Goal: Task Accomplishment & Management: Complete application form

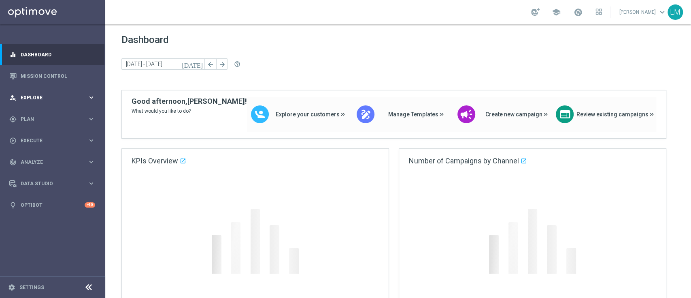
click at [72, 89] on div "person_search Explore keyboard_arrow_right" at bounding box center [52, 97] width 105 height 21
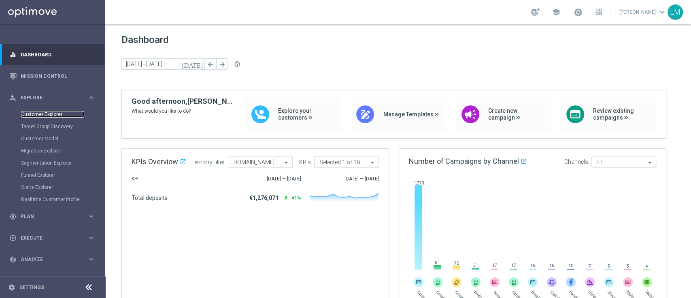
click at [45, 114] on link "Customer Explorer" at bounding box center [52, 114] width 63 height 6
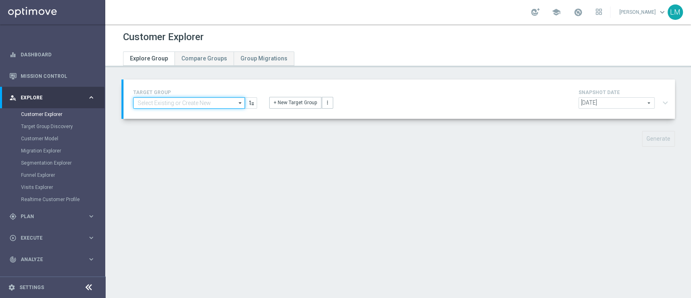
click at [194, 102] on input at bounding box center [189, 102] width 112 height 11
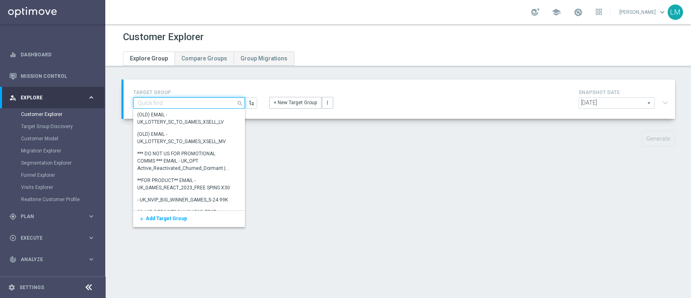
paste input "ZA_TACTICAL_EMAIL_FREE DROP"
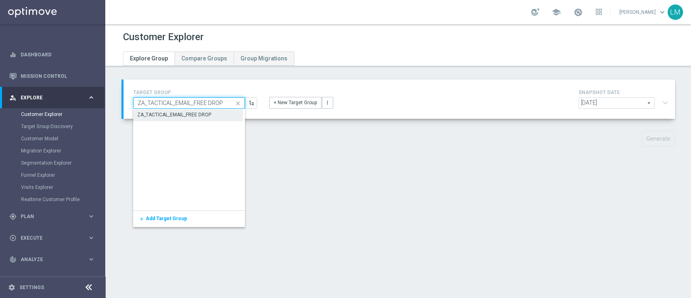
type input "ZA_TACTICAL_EMAIL_FREE DROP"
click at [195, 114] on div "ZA_TACTICAL_EMAIL_FREE DROP" at bounding box center [174, 114] width 74 height 7
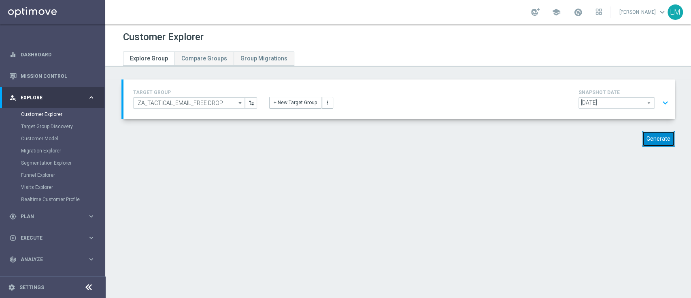
click at [647, 135] on button "Generate" at bounding box center [658, 139] width 33 height 16
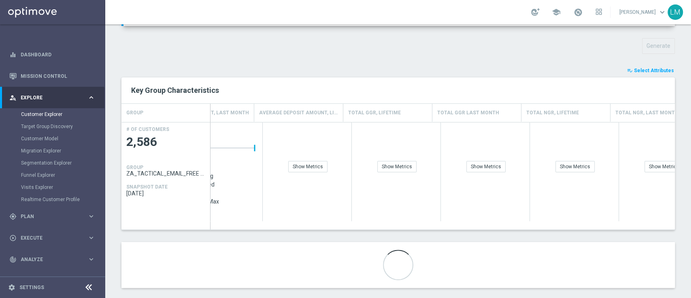
scroll to position [0, 410]
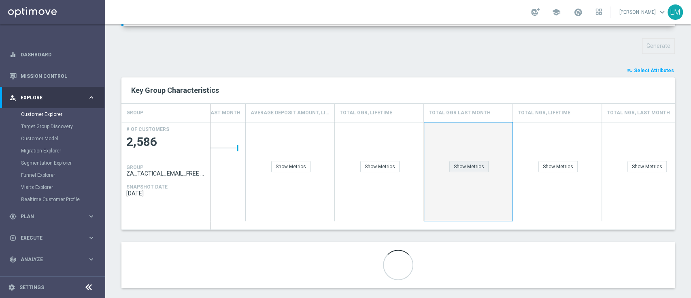
click at [471, 161] on div "Show Metrics" at bounding box center [469, 166] width 39 height 11
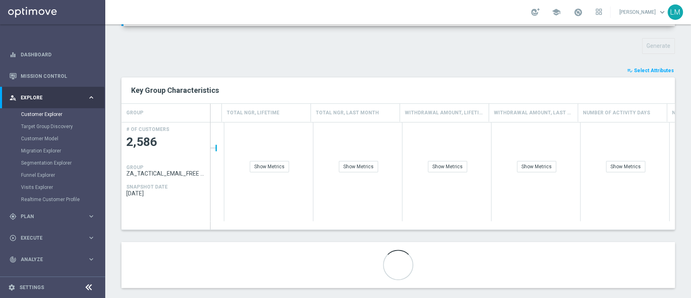
scroll to position [0, 0]
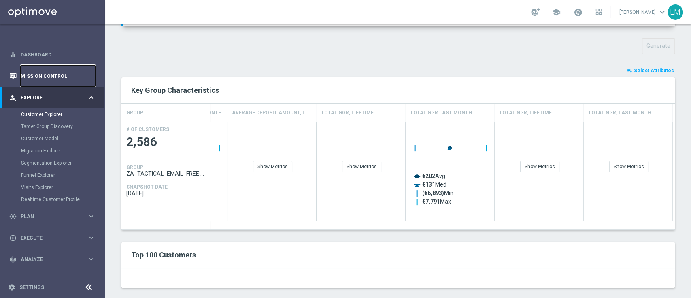
click at [36, 75] on link "Mission Control" at bounding box center [58, 75] width 75 height 21
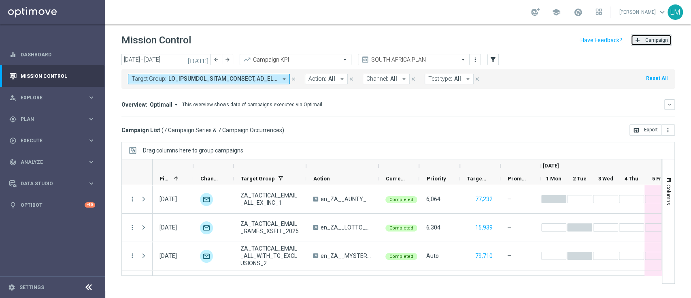
click at [650, 44] on button "add Campaign" at bounding box center [651, 39] width 41 height 11
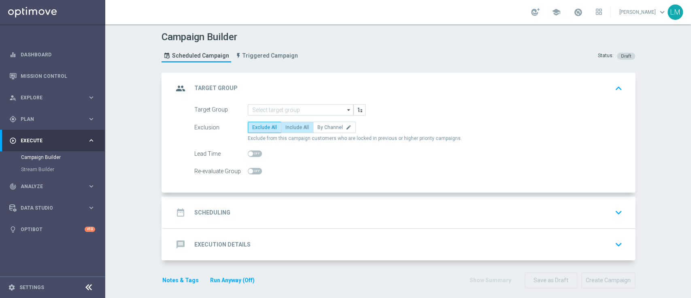
click at [282, 123] on label "Include All" at bounding box center [297, 127] width 32 height 11
click at [286, 126] on input "Include All" at bounding box center [288, 128] width 5 height 5
radio input "true"
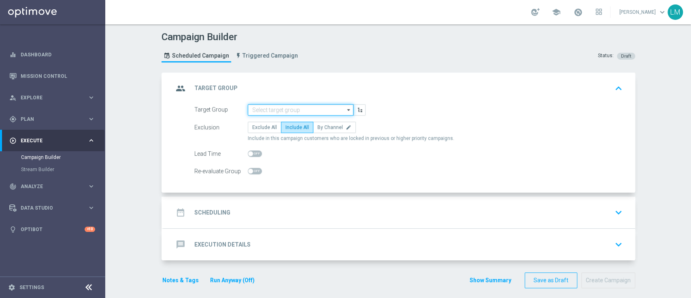
click at [282, 113] on input at bounding box center [301, 109] width 106 height 11
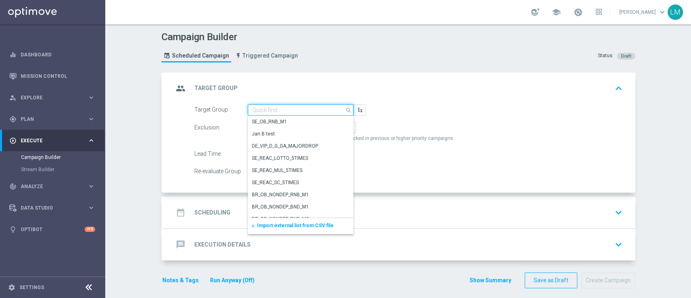
paste input "ZA_TACTICAL_EMAIL_FREE DROP"
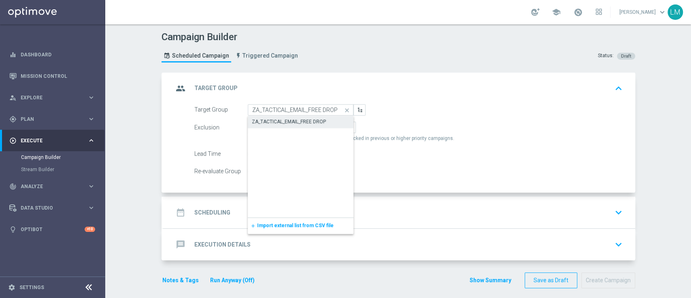
click at [284, 124] on div "ZA_TACTICAL_EMAIL_FREE DROP" at bounding box center [289, 121] width 74 height 7
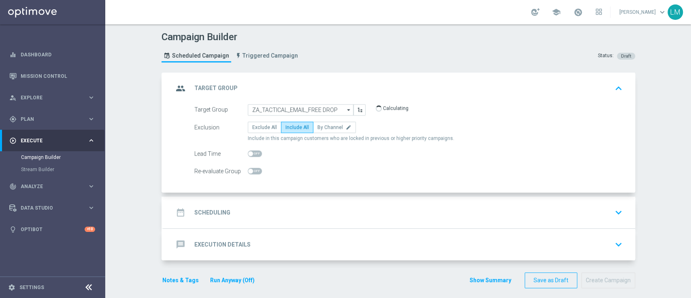
type input "ZA_TACTICAL_EMAIL_FREE DROP"
click at [318, 208] on div "date_range Scheduling keyboard_arrow_down" at bounding box center [399, 212] width 452 height 15
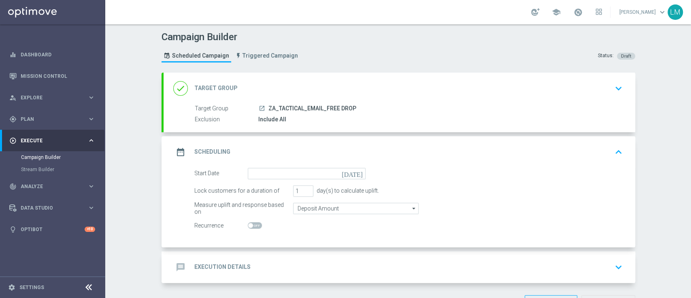
click at [354, 173] on icon "[DATE]" at bounding box center [354, 172] width 24 height 9
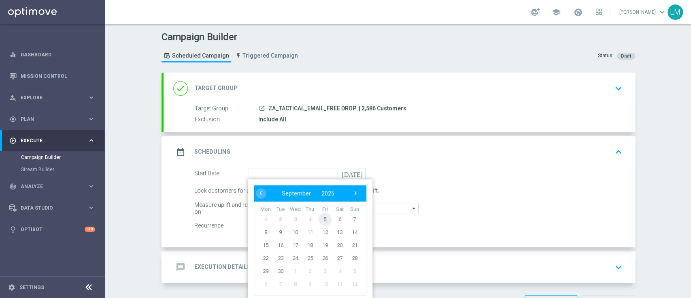
click at [324, 222] on span "5" at bounding box center [324, 218] width 13 height 13
type input "05 Sep 2025"
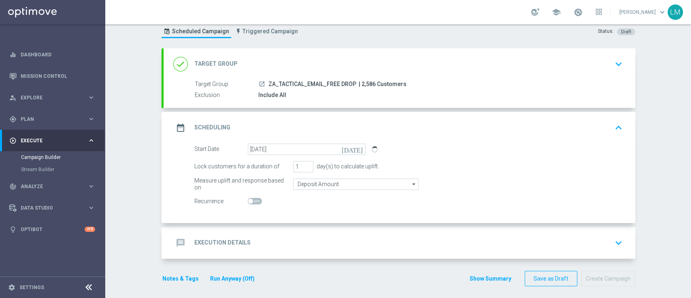
scroll to position [28, 0]
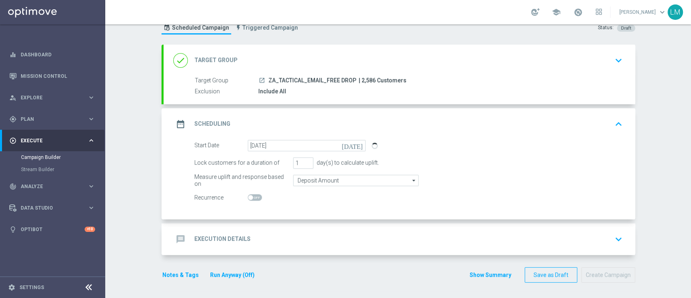
click at [329, 236] on div "message Execution Details keyboard_arrow_down" at bounding box center [399, 238] width 452 height 15
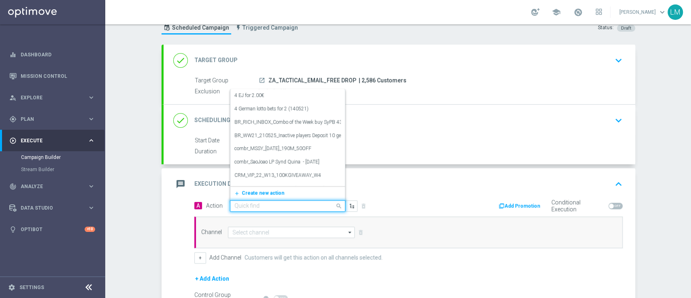
click at [280, 200] on div "Quick find" at bounding box center [287, 205] width 115 height 11
paste input "en_ZA__AUNTY_BETSY_FREEBIE_DROP__EMT_ALL_EM_TAC_LT"
type input "en_ZA__AUNTY_BETSY_FREEBIE_DROP__EMT_ALL_EM_TAC_LT"
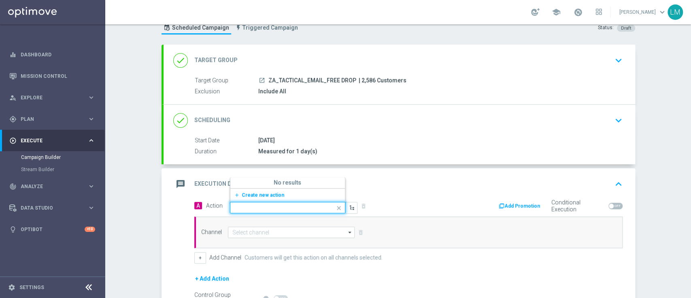
scroll to position [0, 0]
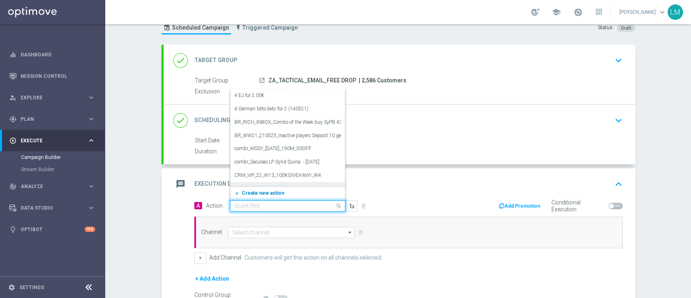
click at [250, 192] on span "Create new action" at bounding box center [263, 193] width 43 height 6
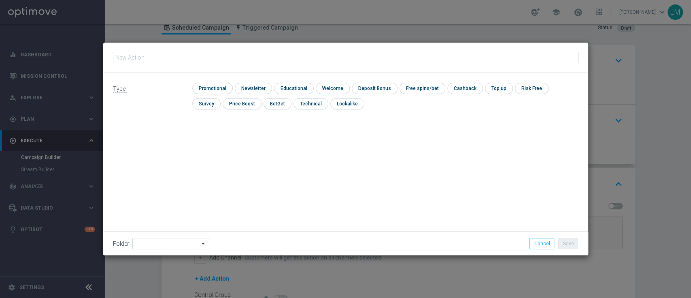
type input "en_ZA__AUNTY_BETSY_FREEBIE_DROP__EMT_ALL_EM_TAC_LT"
click at [222, 93] on input "checkbox" at bounding box center [211, 88] width 38 height 11
checkbox input "true"
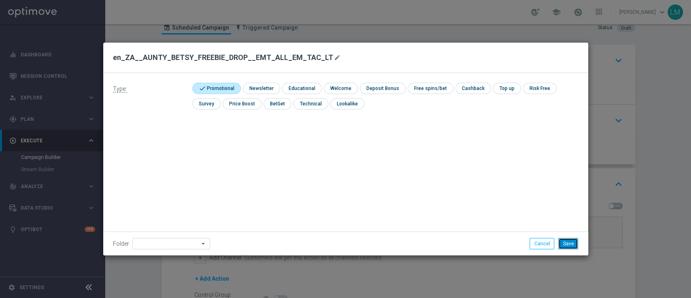
click at [573, 241] on button "Save" at bounding box center [569, 243] width 20 height 11
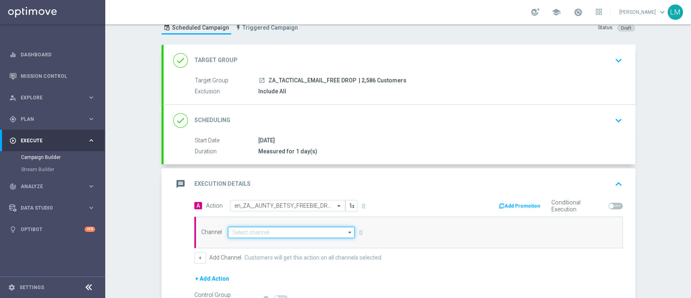
click at [248, 228] on input at bounding box center [291, 231] width 127 height 11
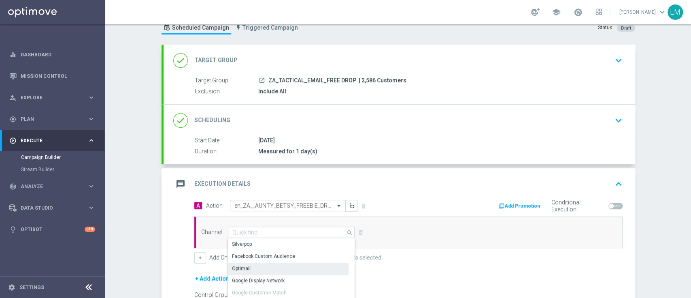
click at [245, 267] on div "Optimail" at bounding box center [241, 268] width 19 height 7
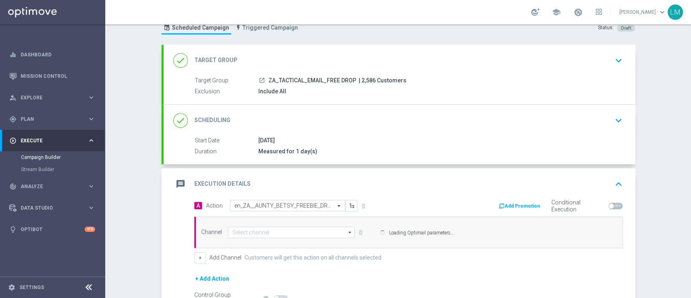
type input "Optimail"
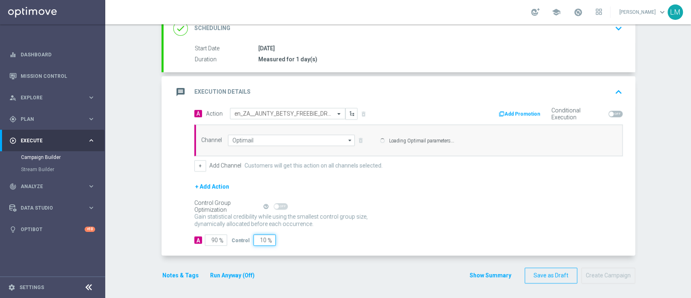
click at [256, 241] on input "10" at bounding box center [265, 239] width 22 height 11
type input "5"
type input "95"
type input "5"
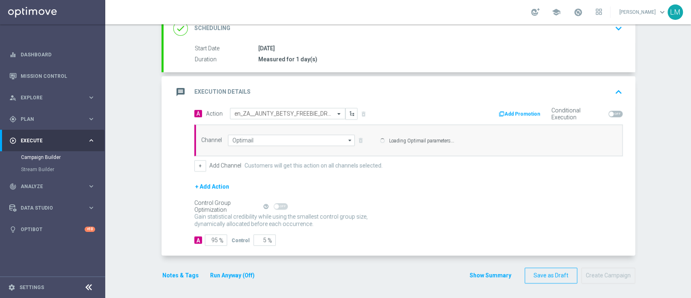
click at [371, 214] on p "Gain higher response rates by matching the most effective action with each cust…" at bounding box center [285, 224] width 182 height 22
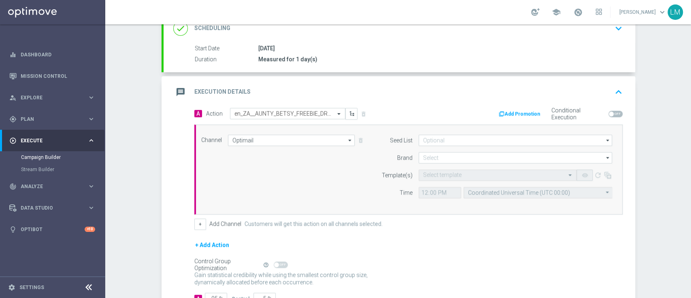
click at [431, 150] on form "Seed List arrow_drop_down Drag here to set row groups Drag here to set column l…" at bounding box center [495, 166] width 235 height 64
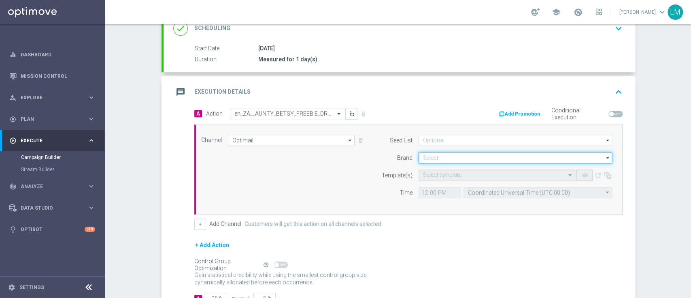
click at [431, 158] on input at bounding box center [516, 157] width 194 height 11
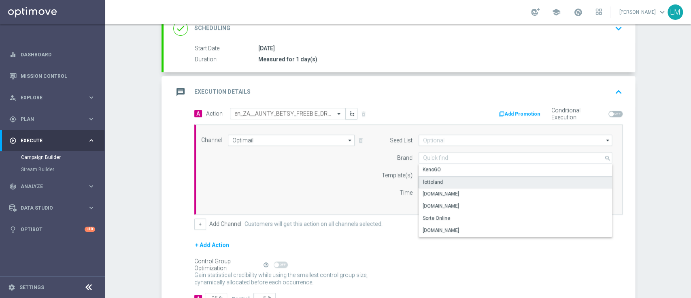
click at [431, 178] on div "lottoland" at bounding box center [433, 181] width 20 height 7
type input "lottoland"
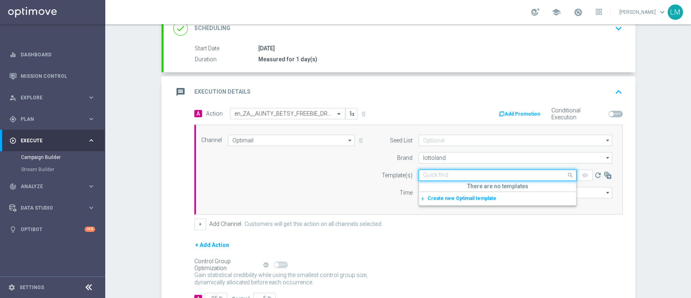
click at [431, 177] on input "text" at bounding box center [489, 175] width 133 height 7
paste input "en_ZA__AUNTY_BETSY_FREEBIE_DROP__EMT_ALL_EM_TAC_LT"
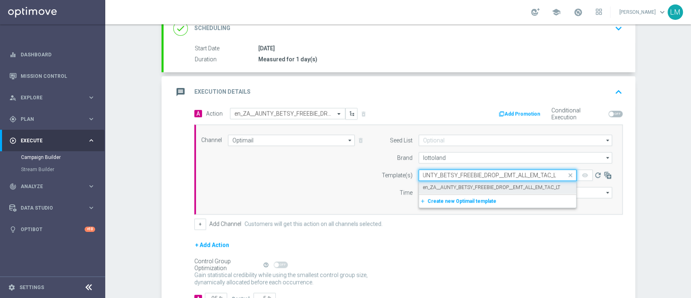
click at [427, 192] on div "en_ZA__AUNTY_BETSY_FREEBIE_DROP__EMT_ALL_EM_TAC_LT" at bounding box center [497, 187] width 149 height 13
type input "en_ZA__AUNTY_BETSY_FREEBIE_DROP__EMT_ALL_EM_TAC_LT"
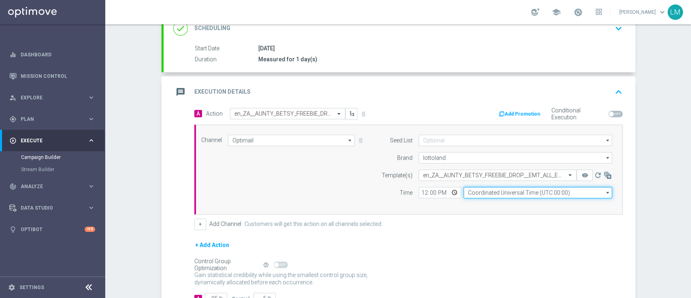
click at [514, 195] on input "Coordinated Universal Time (UTC 00:00)" at bounding box center [538, 192] width 149 height 11
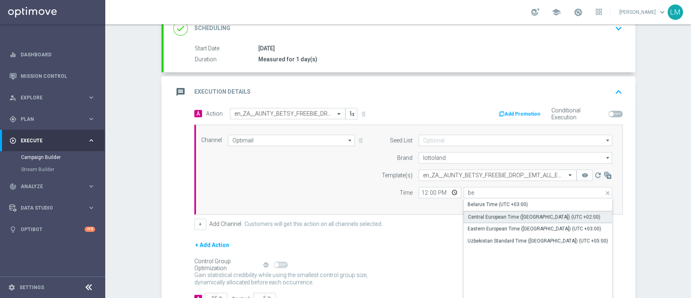
click at [490, 214] on div "Central European Time (Berlin) (UTC +02:00)" at bounding box center [534, 216] width 132 height 7
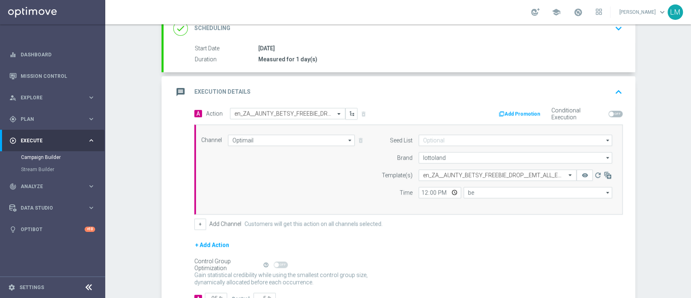
type input "Central European Time (Berlin) (UTC +02:00)"
click at [447, 190] on input "12:00" at bounding box center [440, 192] width 43 height 11
type input "13:00"
click at [245, 204] on div "Channel Optimail Optimail arrow_drop_down Drag here to set row groups Drag here…" at bounding box center [408, 169] width 429 height 90
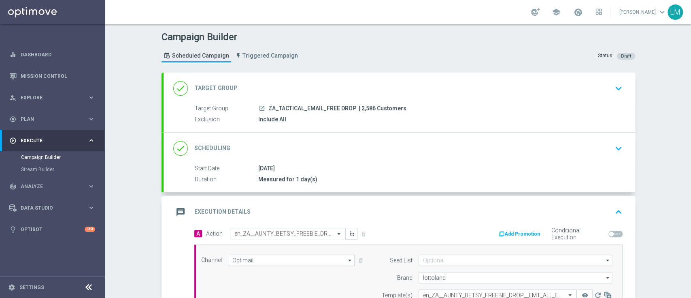
scroll to position [178, 0]
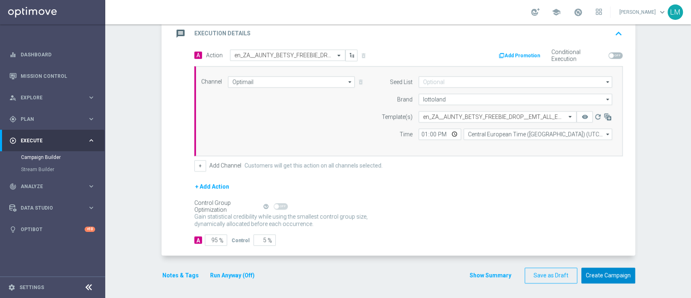
click at [615, 277] on button "Create Campaign" at bounding box center [609, 275] width 54 height 16
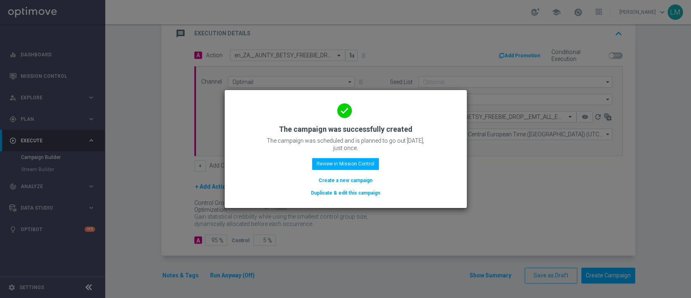
click at [329, 179] on button "Create a new campaign" at bounding box center [345, 180] width 55 height 9
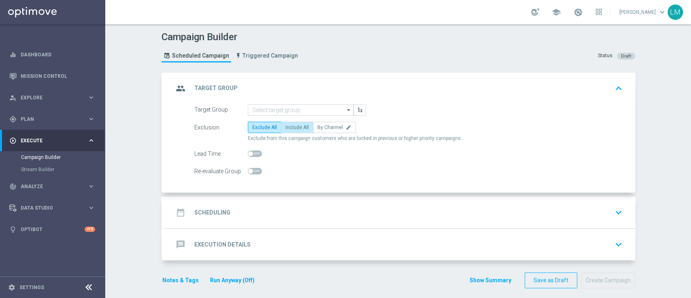
click at [296, 126] on span "Include All" at bounding box center [297, 127] width 23 height 6
click at [291, 126] on input "Include All" at bounding box center [288, 128] width 5 height 5
radio input "true"
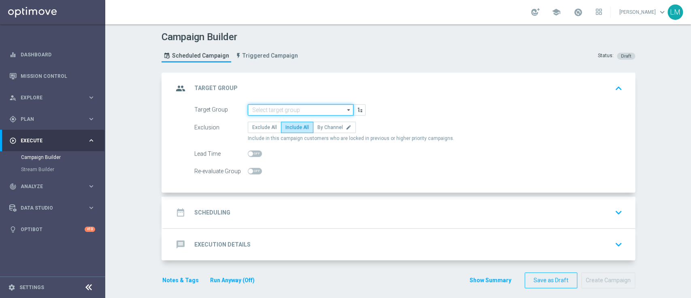
click at [294, 109] on input at bounding box center [301, 109] width 106 height 11
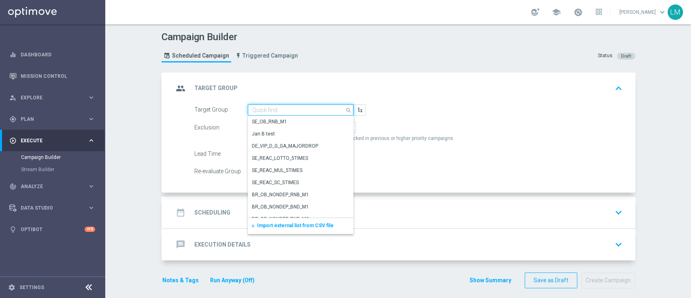
paste input "ZA_TACTICAL_EMAIL_ALL_EX_INC_1"
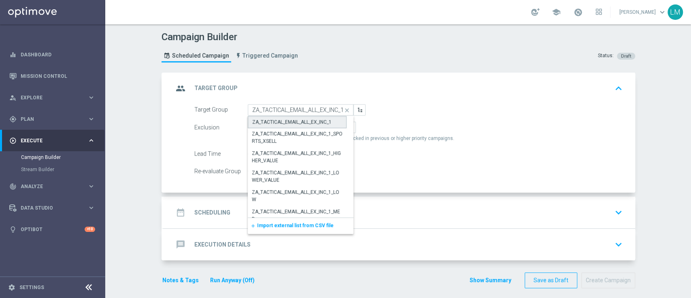
click at [292, 119] on div "ZA_TACTICAL_EMAIL_ALL_EX_INC_1" at bounding box center [291, 121] width 79 height 7
type input "ZA_TACTICAL_EMAIL_ALL_EX_INC_1"
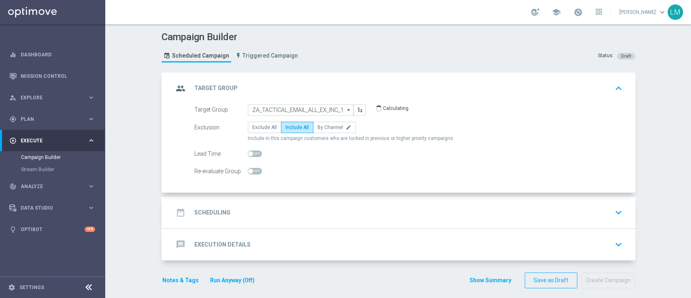
click at [326, 212] on div "date_range Scheduling keyboard_arrow_down" at bounding box center [399, 212] width 452 height 15
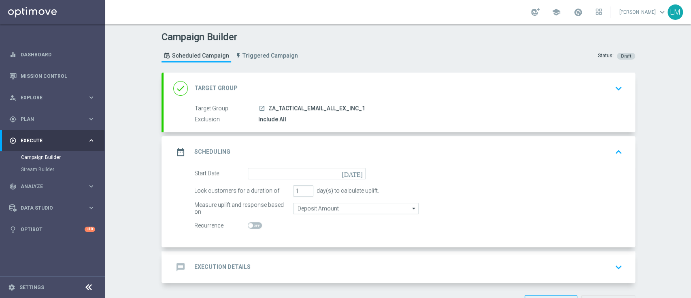
click at [352, 172] on icon "[DATE]" at bounding box center [354, 172] width 24 height 9
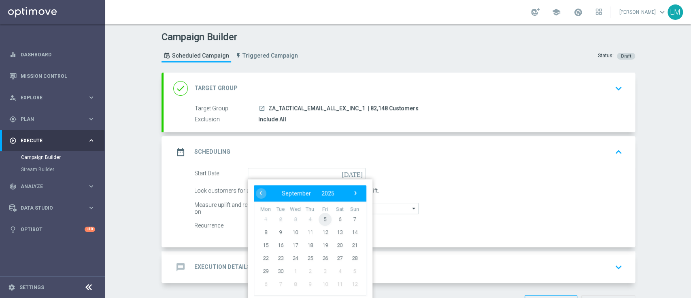
click at [325, 217] on span "5" at bounding box center [324, 218] width 13 height 13
type input "05 Sep 2025"
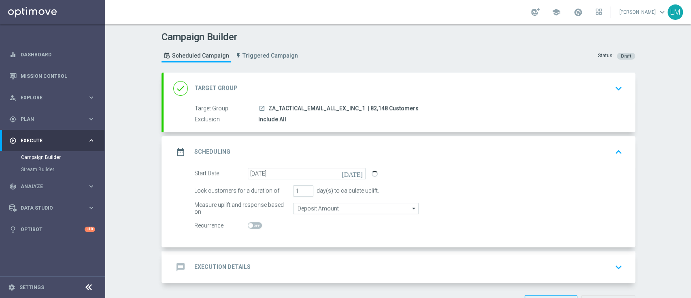
scroll to position [28, 0]
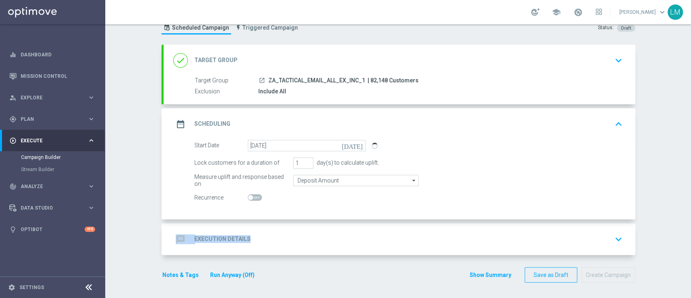
drag, startPoint x: 340, startPoint y: 218, endPoint x: 337, endPoint y: 229, distance: 11.0
click at [337, 229] on accordion "done Target Group keyboard_arrow_down Target Group launch ZA_TACTICAL_EMAIL_ALL…" at bounding box center [399, 150] width 474 height 210
click at [337, 229] on div "message Execution Details keyboard_arrow_down" at bounding box center [400, 239] width 472 height 32
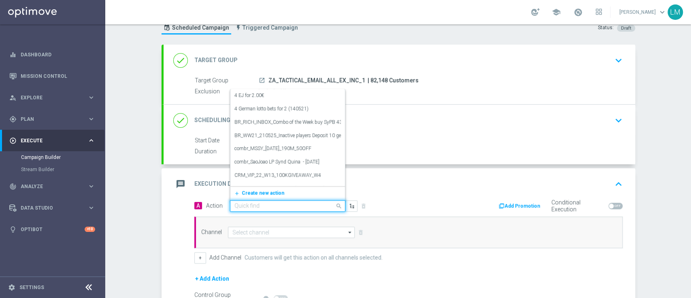
click at [285, 203] on input "text" at bounding box center [280, 206] width 90 height 7
paste input "en_ZA__RUGBY_INT_NEW_ZEALAND_VS_SOUTH_AFRICA_LOTTO_COMBO__EMT_ALL_EM_TAC_LT"
type input "en_ZA__RUGBY_INT_NEW_ZEALAND_VS_SOUTH_AFRICA_LOTTO_COMBO__EMT_ALL_EM_TAC_LT"
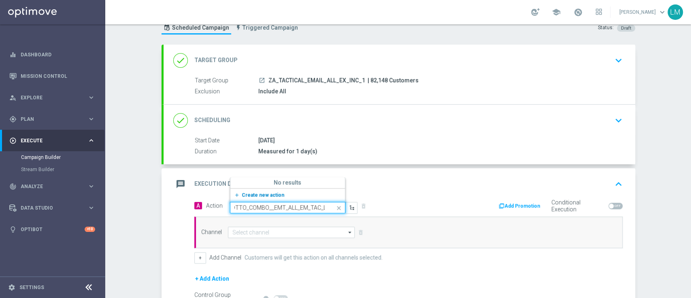
click at [269, 193] on span "Create new action" at bounding box center [263, 195] width 43 height 6
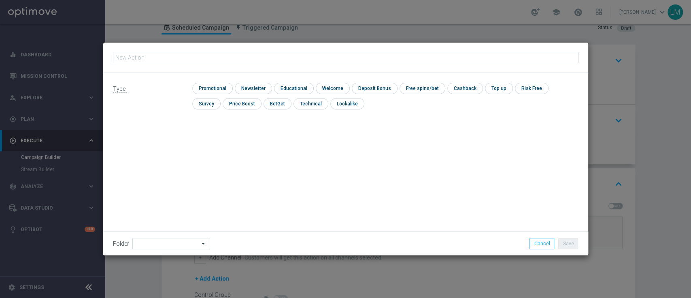
type input "en_ZA__RUGBY_INT_NEW_ZEALAND_VS_SOUTH_AFRICA_LOTTO_COMBO__EMT_ALL_EM_TAC_LT"
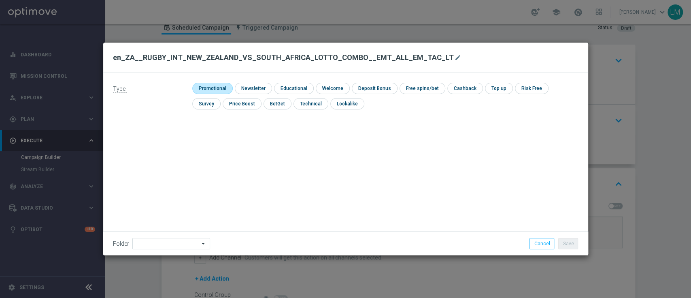
click at [223, 88] on input "checkbox" at bounding box center [211, 88] width 38 height 11
checkbox input "true"
click at [574, 244] on button "Save" at bounding box center [569, 243] width 20 height 11
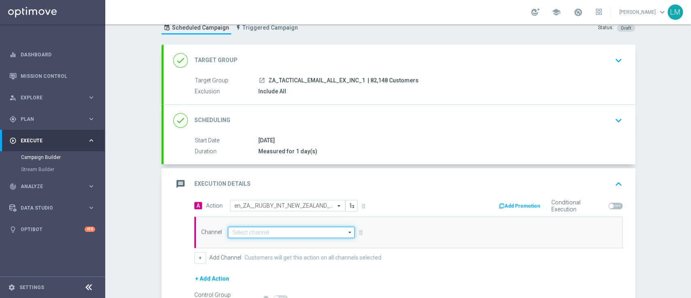
click at [284, 228] on input at bounding box center [291, 231] width 127 height 11
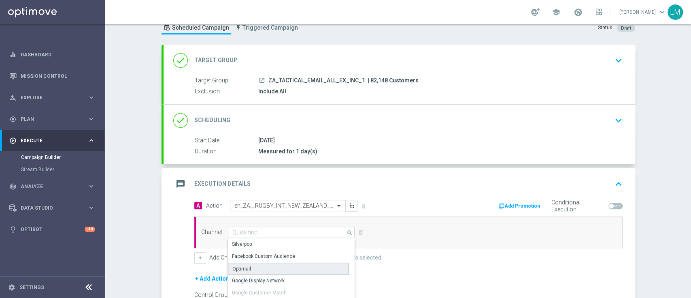
click at [265, 262] on div "Optimail" at bounding box center [288, 268] width 121 height 12
type input "Optimail"
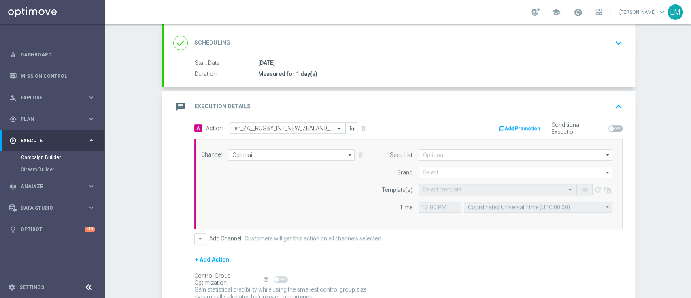
scroll to position [106, 0]
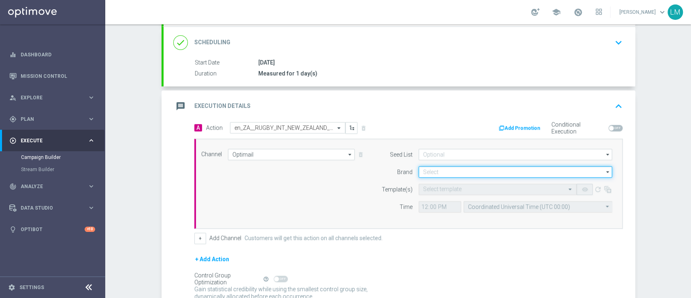
click at [434, 171] on input at bounding box center [516, 171] width 194 height 11
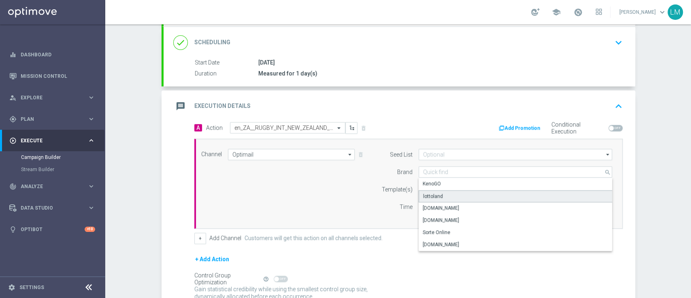
click at [431, 192] on div "lottoland" at bounding box center [433, 195] width 20 height 7
type input "lottoland"
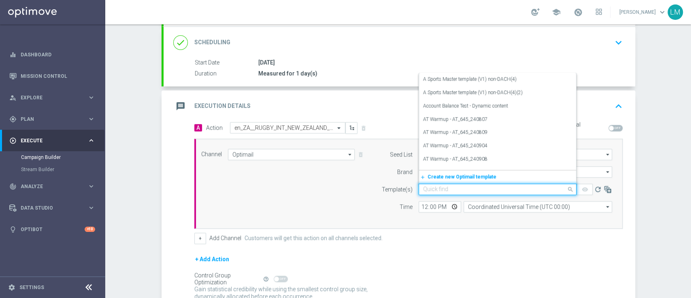
click at [431, 192] on input "text" at bounding box center [489, 189] width 133 height 7
paste input "en_ZA__RUGBY_INT_NEW_ZEALAND_VS_SOUTH_AFRICA_LOTTO_COMBO__EMT_ALL_EM_TAC_LT"
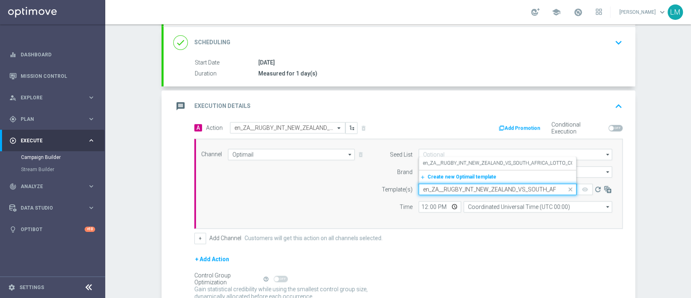
scroll to position [0, 111]
click at [429, 161] on label "en_ZA__RUGBY_INT_NEW_ZEALAND_VS_SOUTH_AFRICA_LOTTO_COMBO__EMT_ALL_EM_TAC_LT" at bounding box center [530, 163] width 214 height 7
type input "en_ZA__RUGBY_INT_NEW_ZEALAND_VS_SOUTH_AFRICA_LOTTO_COMBO__EMT_ALL_EM_TAC_LT"
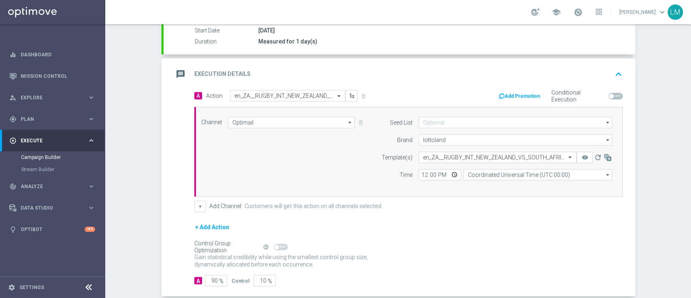
scroll to position [139, 0]
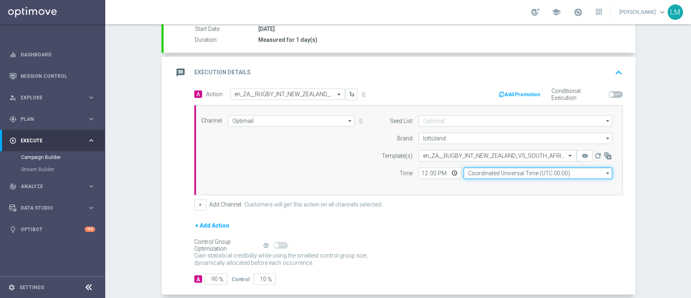
click at [543, 171] on input "Coordinated Universal Time (UTC 00:00)" at bounding box center [538, 172] width 149 height 11
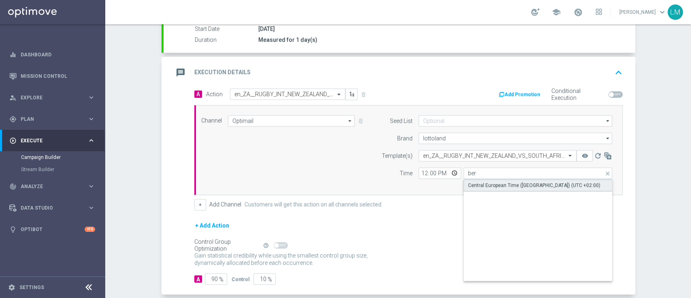
click at [533, 186] on div "Central European Time (Berlin) (UTC +02:00)" at bounding box center [534, 184] width 132 height 7
type input "Central European Time (Berlin) (UTC +02:00)"
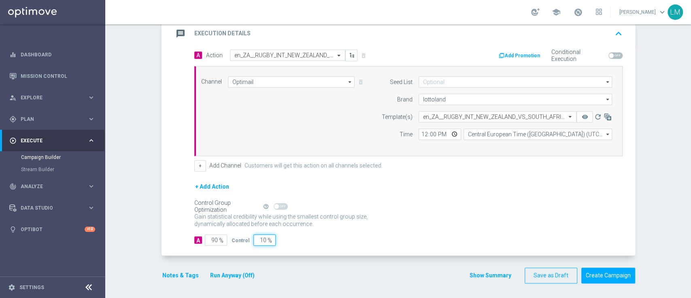
click at [258, 237] on input "10" at bounding box center [265, 239] width 22 height 11
type input "5"
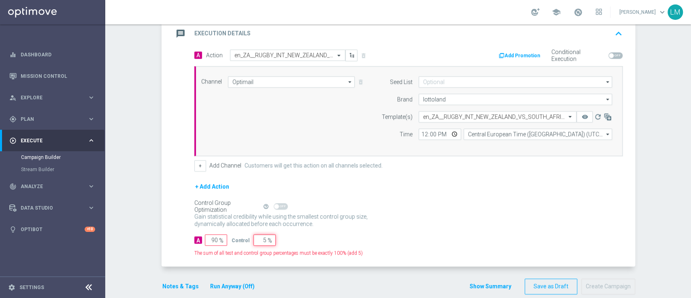
type input "95"
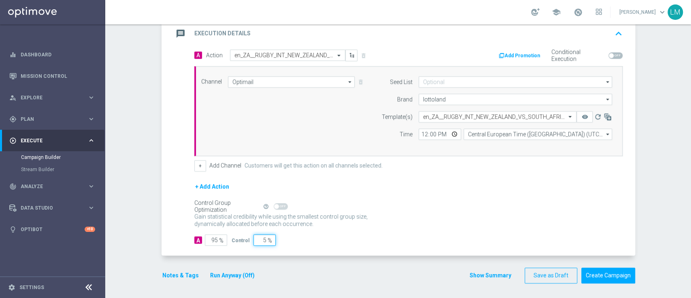
type input "5"
click at [450, 213] on div "Gain statistical credibility while using the smallest control group size, dynam…" at bounding box center [408, 220] width 429 height 19
click at [450, 131] on input "12:00" at bounding box center [440, 133] width 43 height 11
type input "17:00"
click at [317, 128] on div "Channel Optimail Optimail arrow_drop_down Drag here to set row groups Drag here…" at bounding box center [407, 111] width 424 height 70
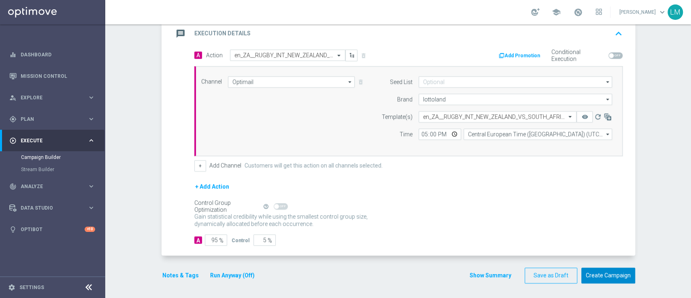
click at [615, 281] on button "Create Campaign" at bounding box center [609, 275] width 54 height 16
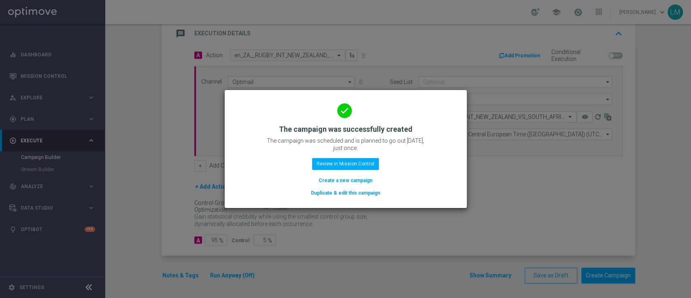
click at [339, 179] on button "Create a new campaign" at bounding box center [345, 180] width 55 height 9
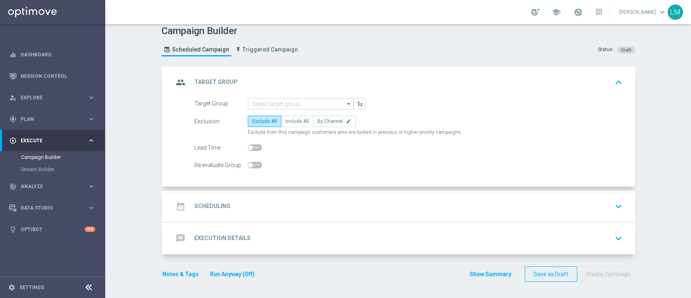
scroll to position [0, 0]
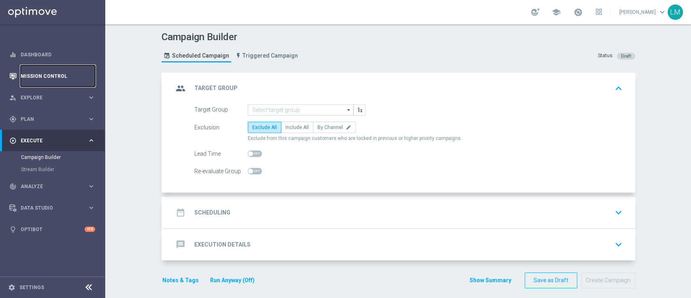
click at [76, 73] on link "Mission Control" at bounding box center [58, 75] width 75 height 21
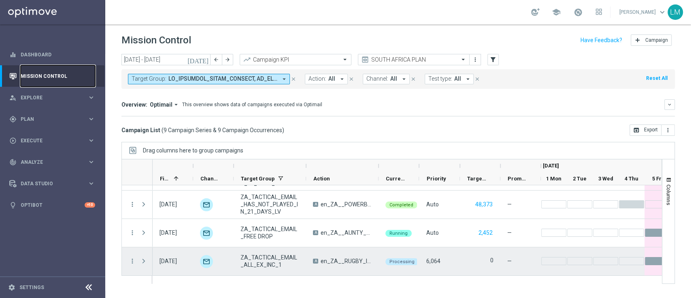
scroll to position [0, 68]
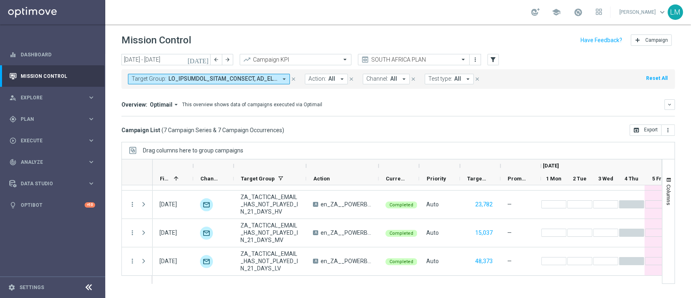
scroll to position [0, 68]
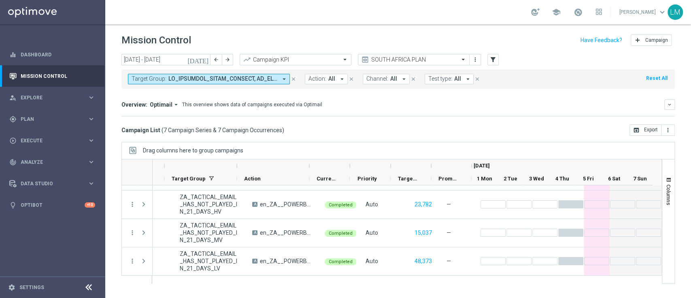
click at [241, 79] on span at bounding box center [223, 78] width 109 height 7
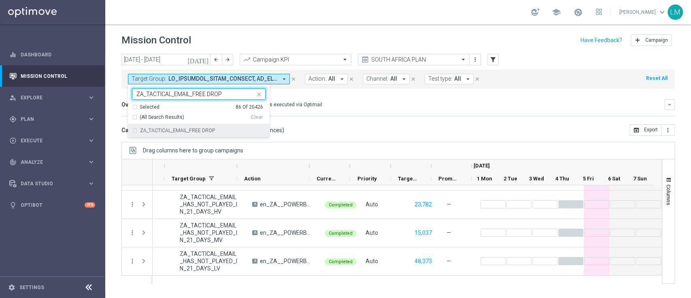
click at [201, 131] on label "ZA_TACTICAL_EMAIL_FREE DROP" at bounding box center [177, 130] width 75 height 5
type input "ZA_TACTICAL_EMAIL_FREE DROP"
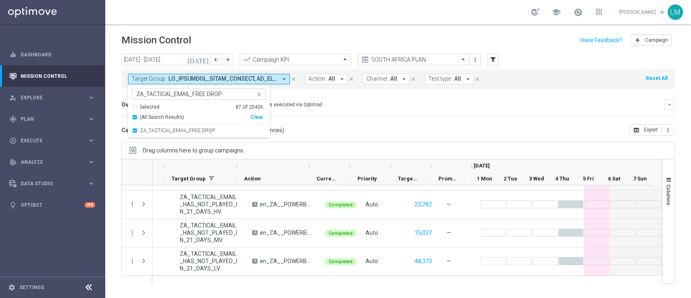
click at [372, 112] on div "Overview: Optimail arrow_drop_down This overview shows data of campaigns execut…" at bounding box center [399, 107] width 554 height 17
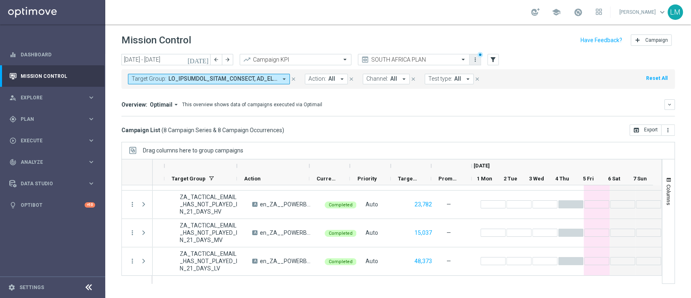
click at [474, 60] on icon "more_vert" at bounding box center [475, 59] width 6 height 6
click at [490, 79] on div "bookmark Save view Primary views can not be edited" at bounding box center [513, 74] width 89 height 11
click at [63, 102] on div "person_search Explore keyboard_arrow_right" at bounding box center [52, 97] width 105 height 21
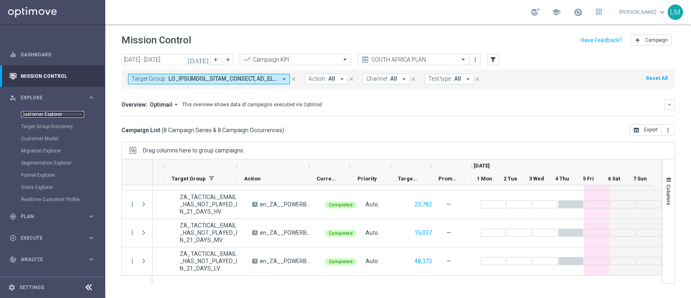
click at [52, 115] on link "Customer Explorer" at bounding box center [52, 114] width 63 height 6
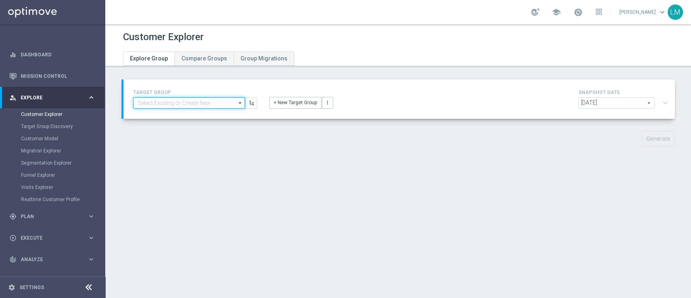
click at [178, 103] on input at bounding box center [189, 102] width 112 height 11
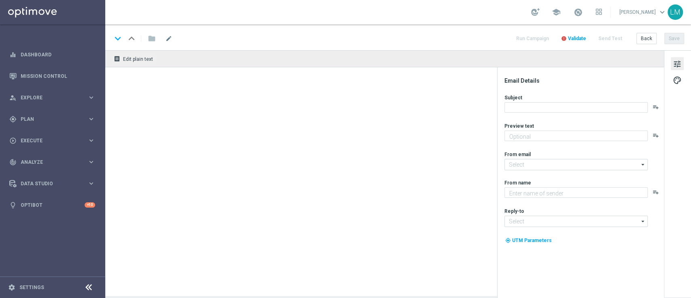
type textarea "It's an early start, so we're here with an early offer 👀"
type textarea "Lottoland"
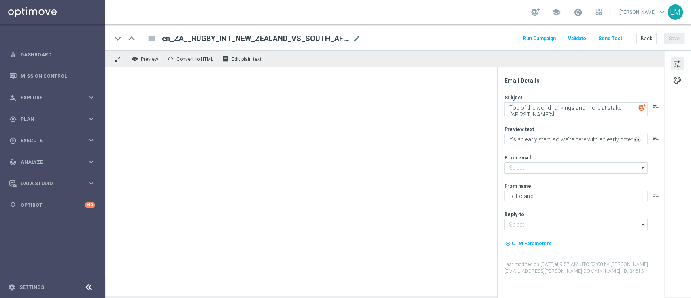
type input "mail@crm.lottoland.com"
type input "support@lottoland.co.za"
